Goal: Information Seeking & Learning: Learn about a topic

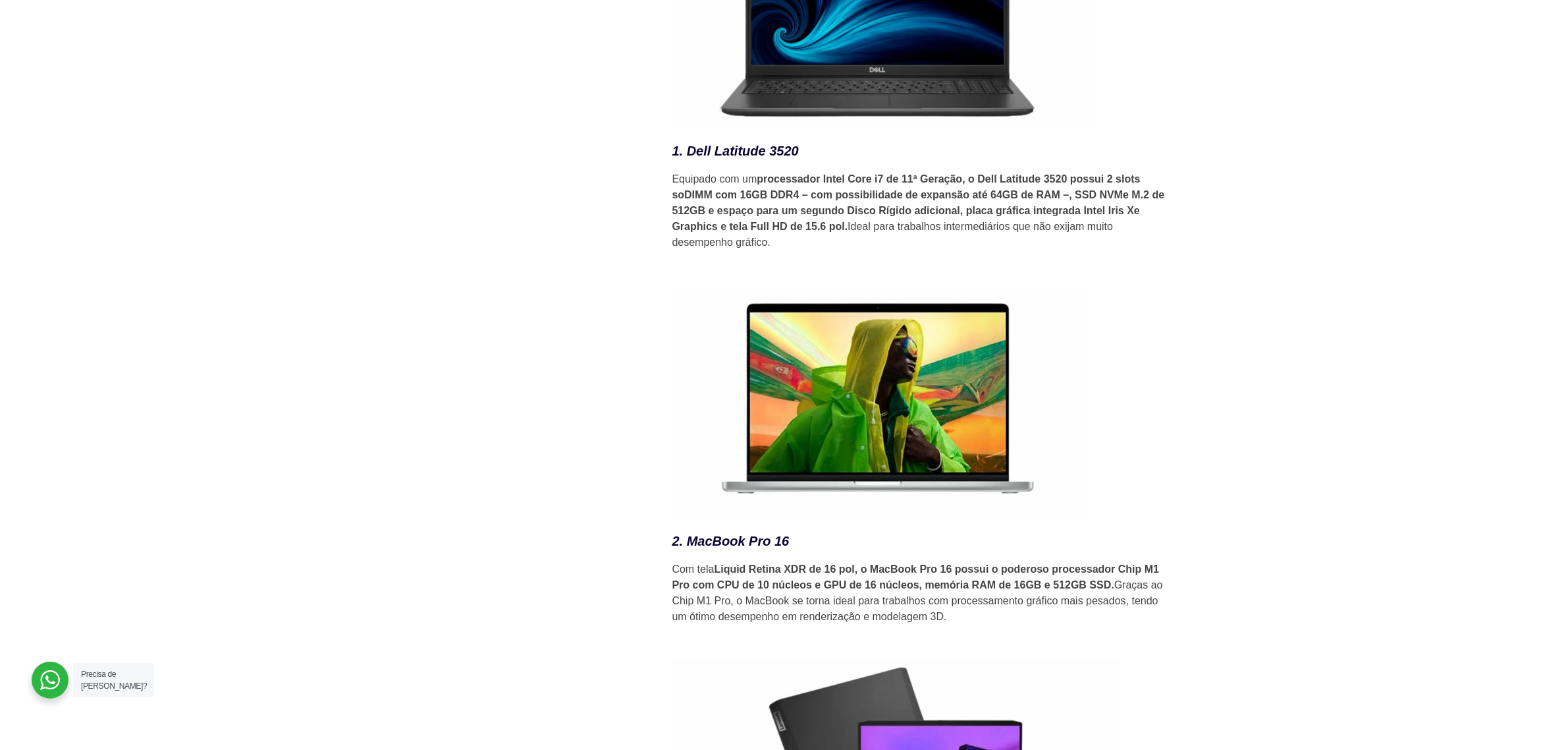
scroll to position [1921, 0]
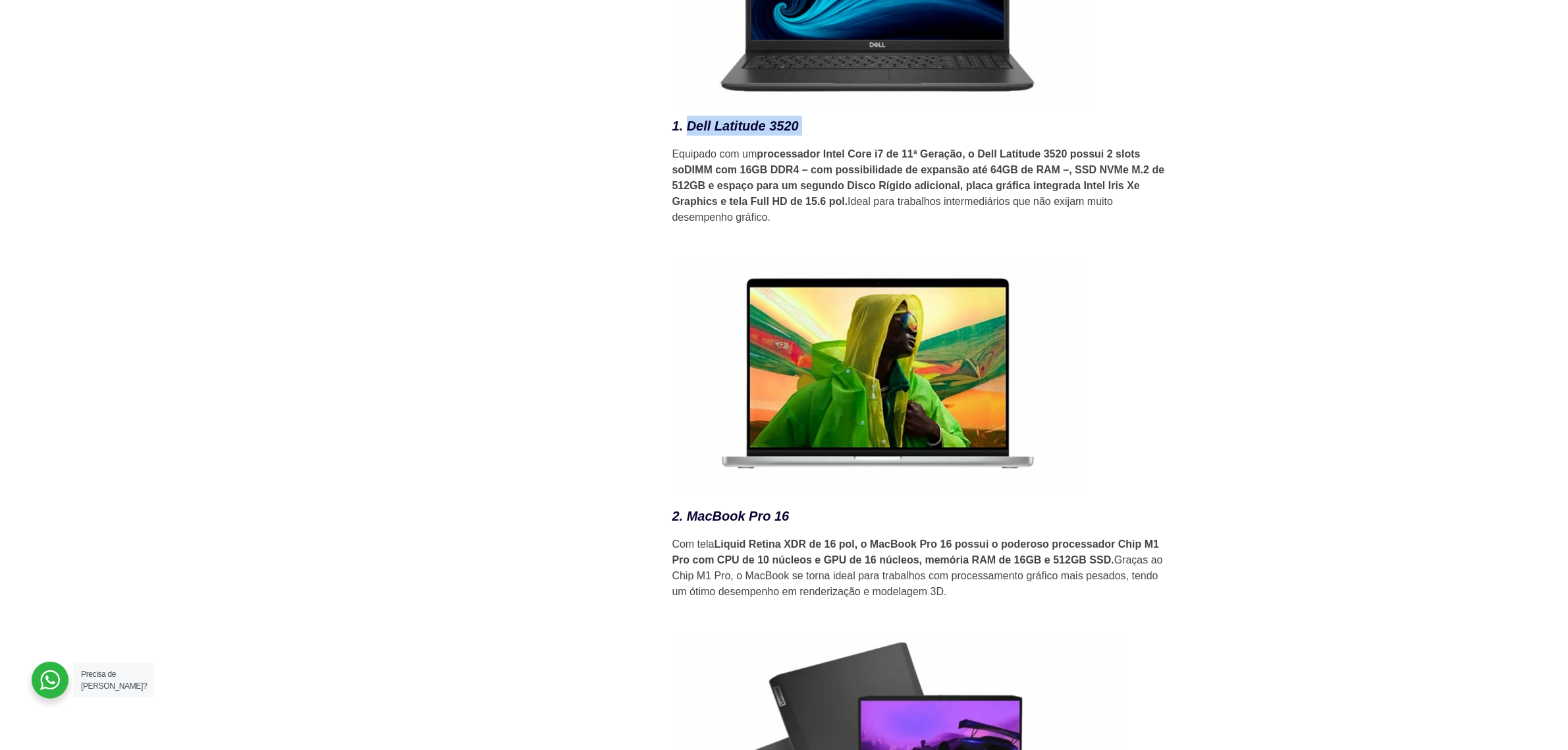
drag, startPoint x: 814, startPoint y: 130, endPoint x: 689, endPoint y: 130, distance: 125.0
click at [689, 130] on h3 "1. Dell Latitude 3520" at bounding box center [922, 125] width 501 height 19
copy h3 "Dell Latitude 3520"
drag, startPoint x: 792, startPoint y: 531, endPoint x: 690, endPoint y: 529, distance: 102.0
click at [690, 525] on h3 "2. MacBook Pro 16" at bounding box center [922, 515] width 501 height 19
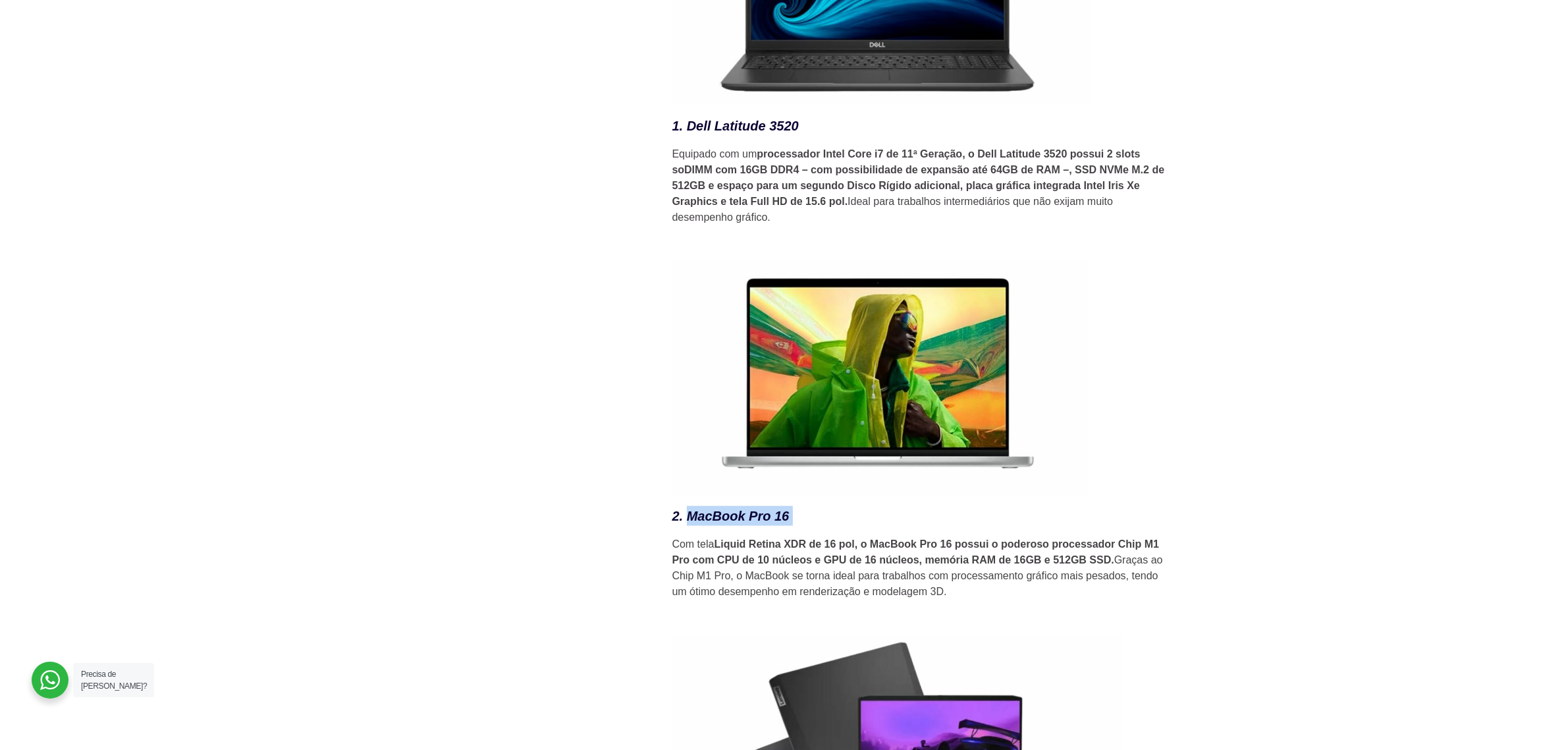
copy h3 "MacBook Pro 16"
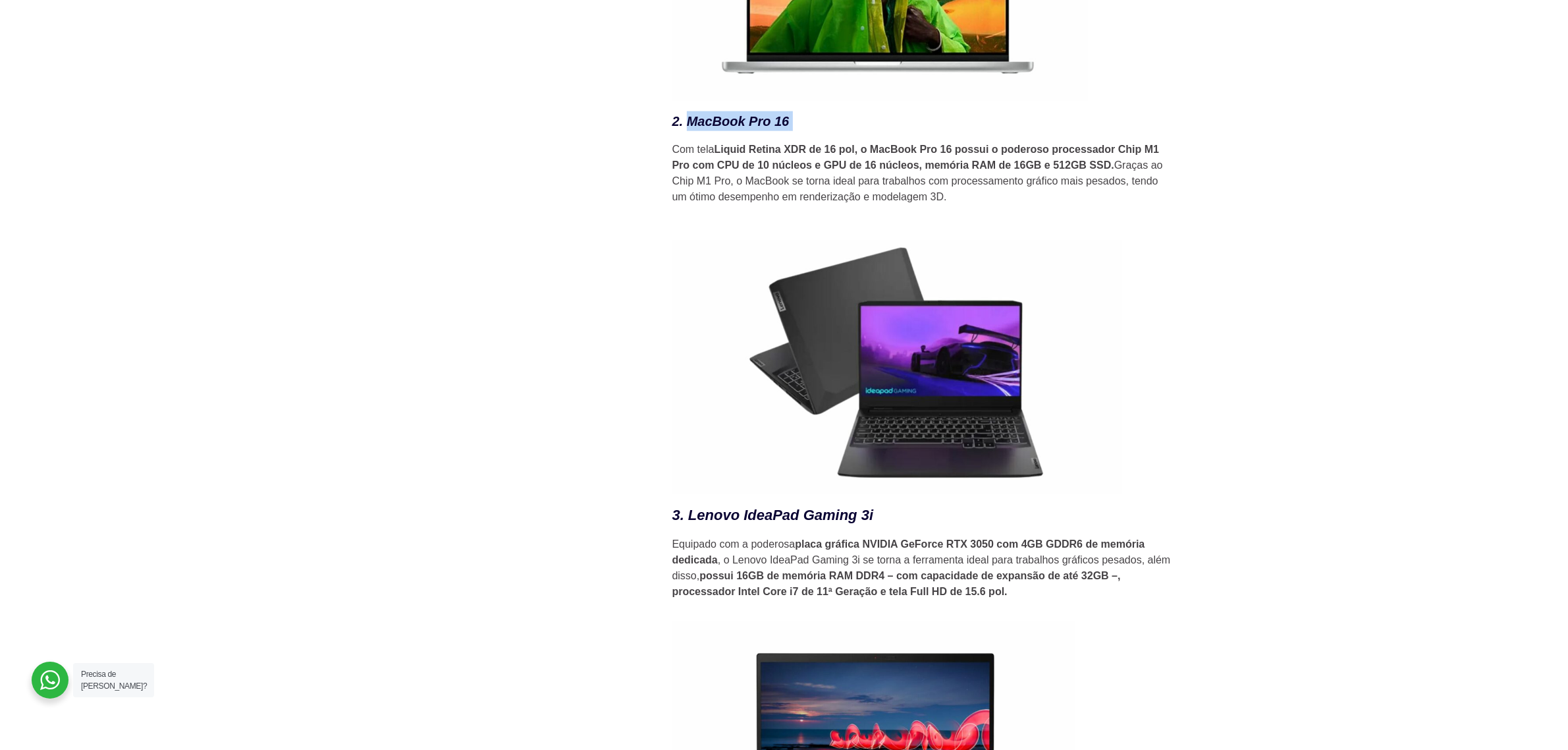
scroll to position [2333, 0]
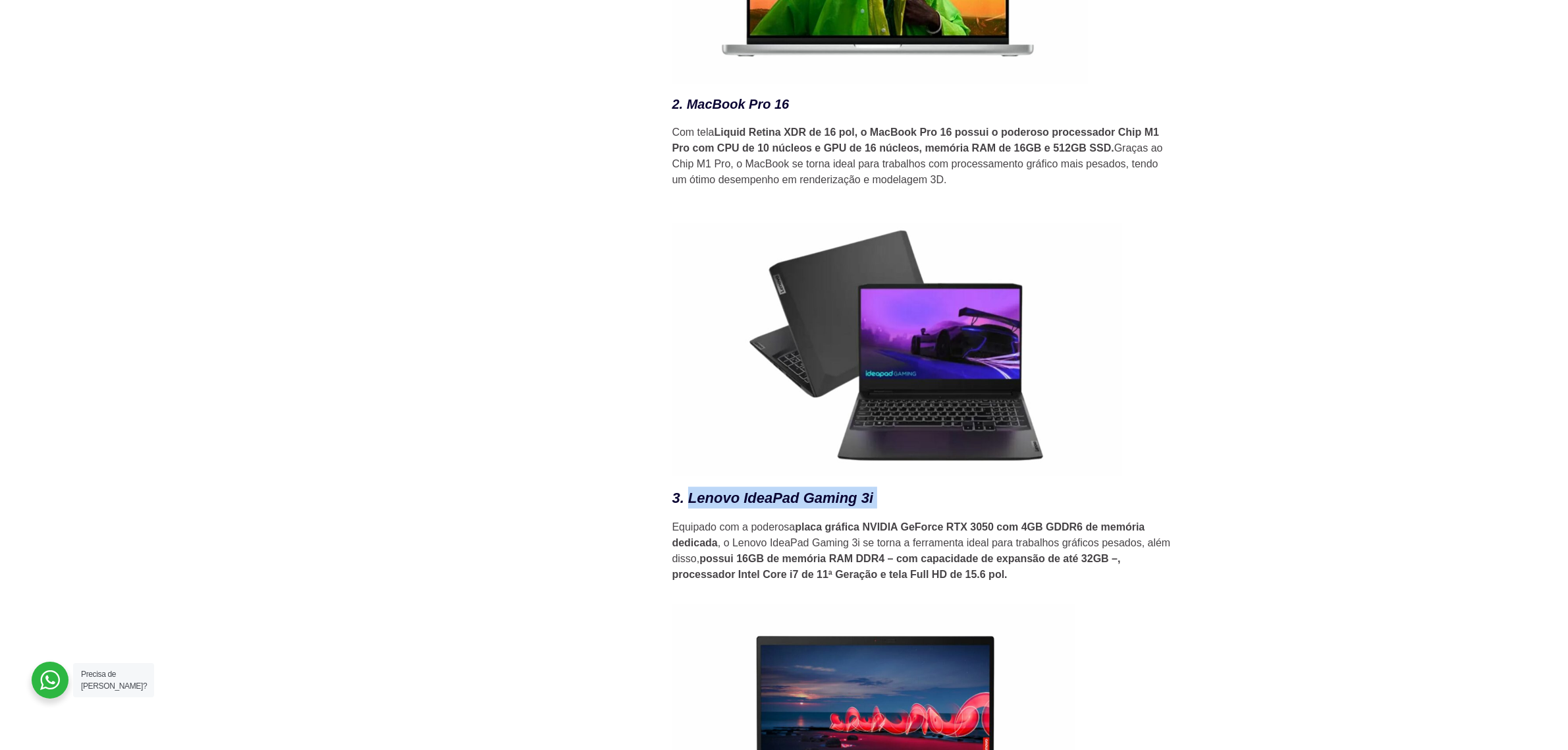
drag, startPoint x: 890, startPoint y: 502, endPoint x: 690, endPoint y: 505, distance: 200.0
click at [690, 505] on h3 "3. Lenovo IdeaPad Gaming 3i" at bounding box center [922, 497] width 501 height 22
copy h3 "Lenovo IdeaPad Gaming 3i"
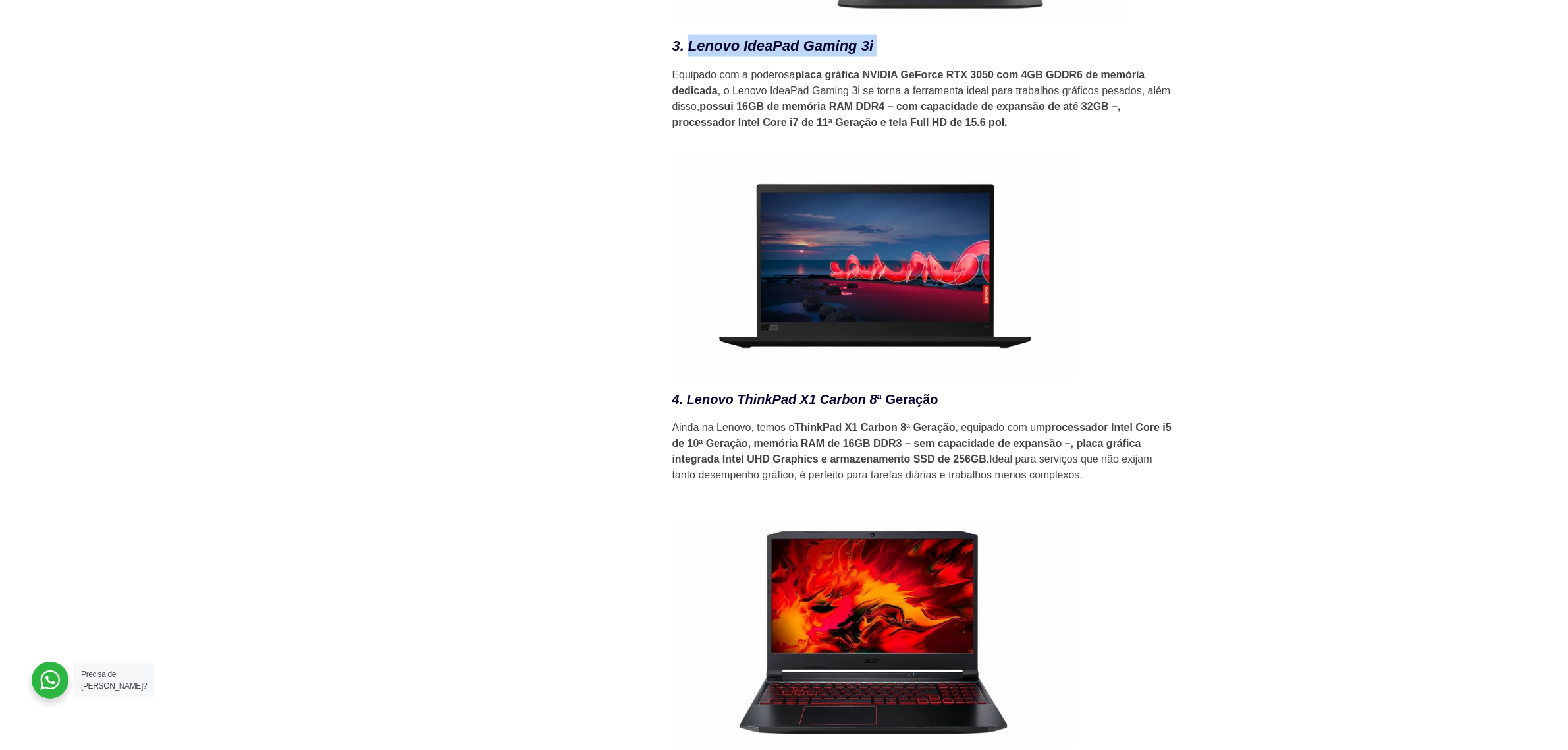
scroll to position [2744, 0]
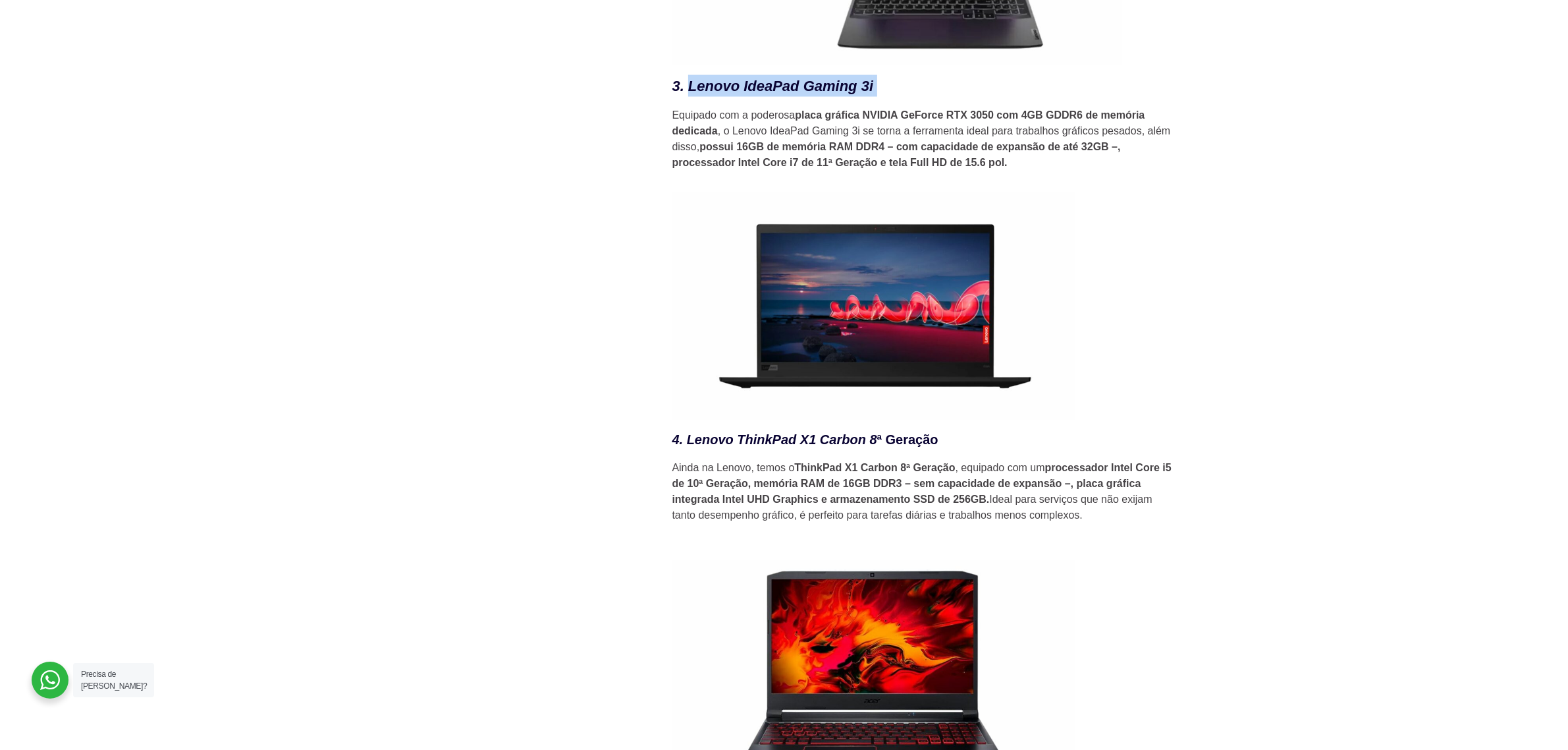
drag, startPoint x: 914, startPoint y: 445, endPoint x: 685, endPoint y: 435, distance: 229.2
copy h3 "Lenovo ThinkPad X1 Carbon 8 ª Geração"
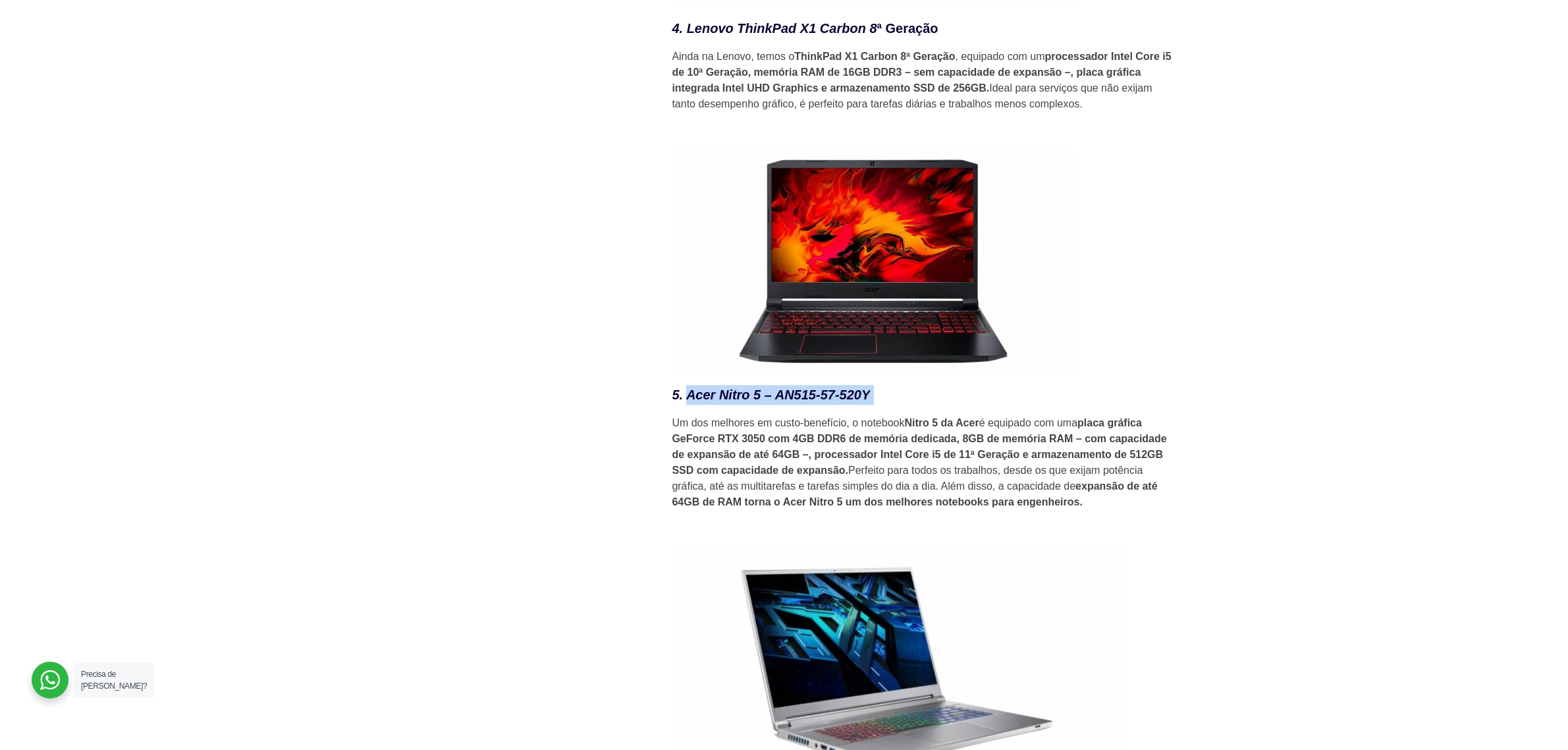
drag, startPoint x: 893, startPoint y: 406, endPoint x: 686, endPoint y: 403, distance: 207.0
click at [686, 403] on h3 "5. Acer Nitro 5 – AN515-57-520Y" at bounding box center [922, 394] width 501 height 19
copy h3 "Acer Nitro 5 – AN515-57-520Y"
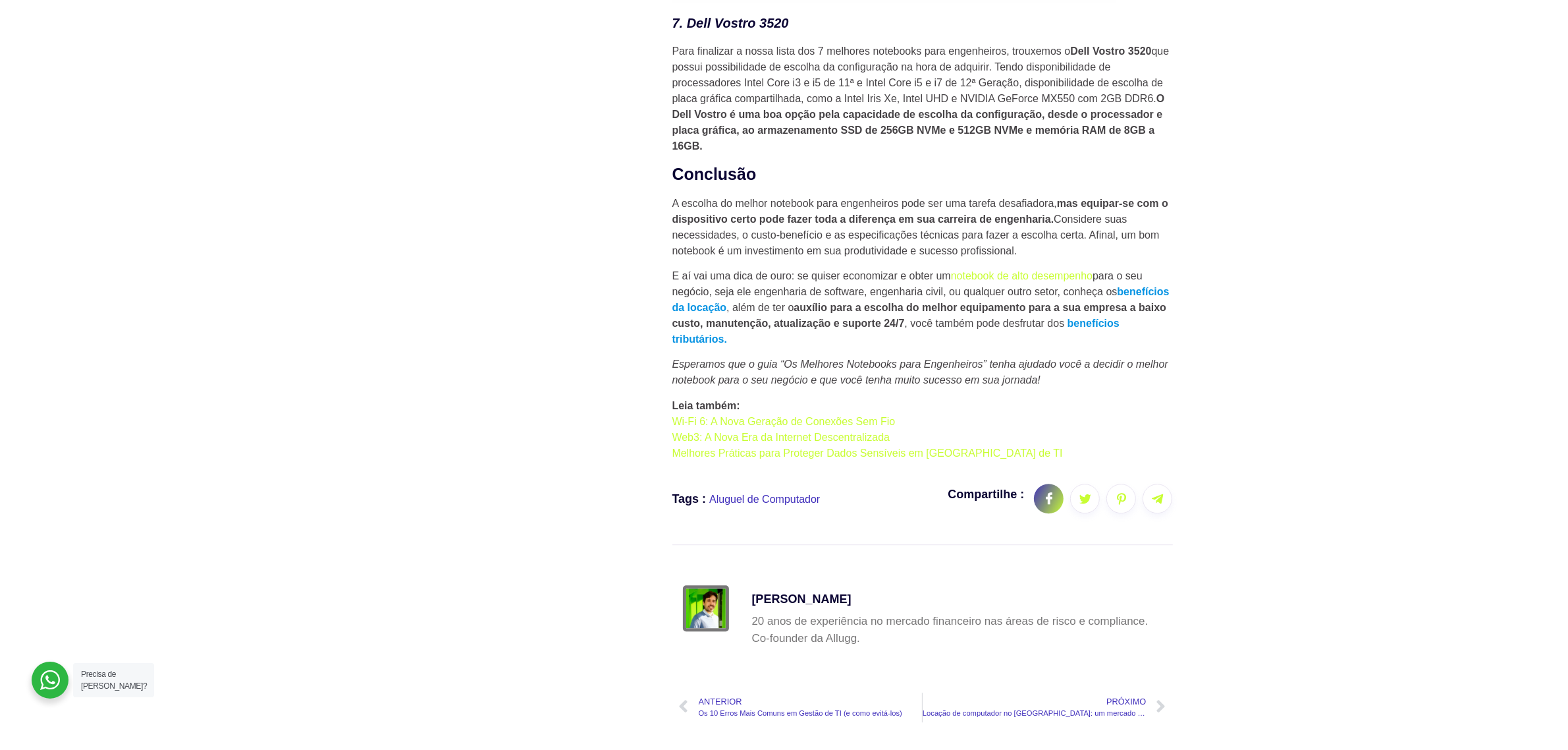
scroll to position [4941, 0]
